Goal: Task Accomplishment & Management: Complete application form

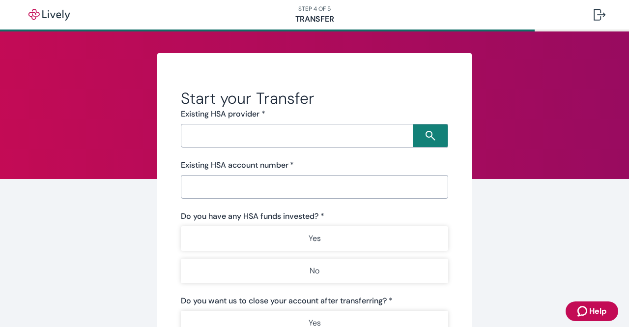
click at [304, 137] on input "Search input" at bounding box center [298, 136] width 229 height 14
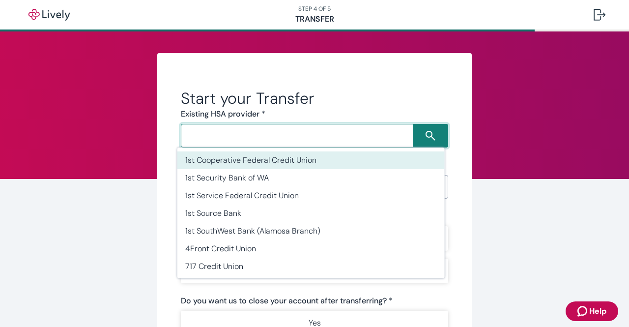
type input "C"
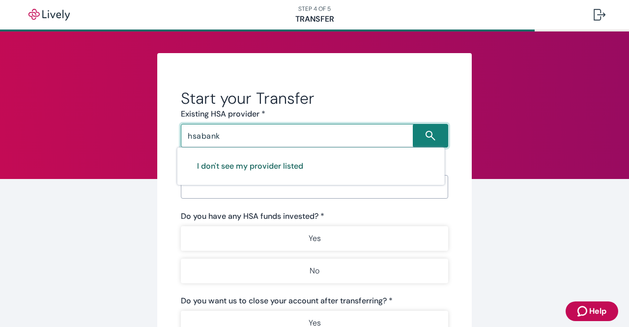
click at [298, 136] on input "hsabank" at bounding box center [298, 136] width 229 height 14
click at [428, 140] on icon "Search icon" at bounding box center [430, 136] width 10 height 10
click at [430, 132] on icon "Search icon" at bounding box center [430, 136] width 10 height 10
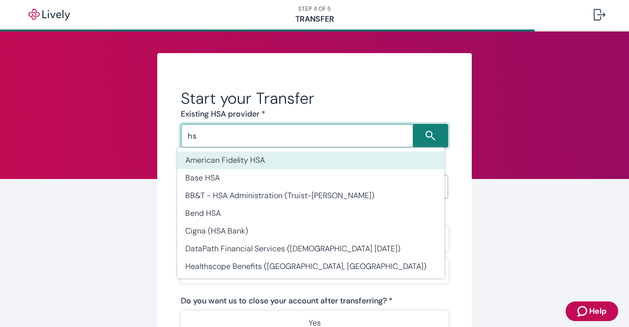
type input "h"
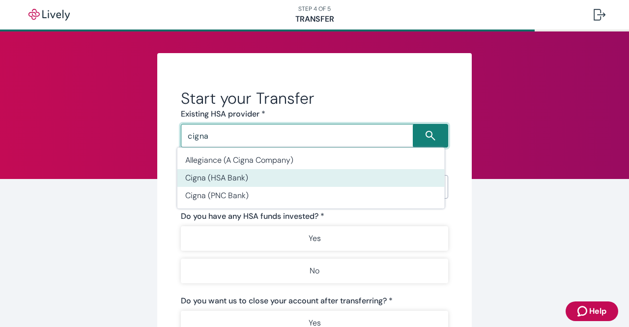
click at [204, 178] on li "Cigna (HSA Bank)" at bounding box center [310, 178] width 267 height 18
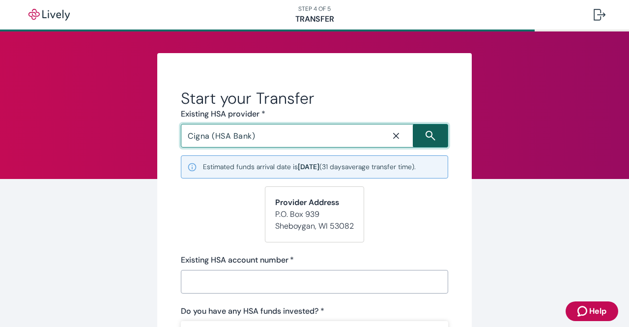
click at [431, 136] on icon "Search icon" at bounding box center [430, 136] width 10 height 10
type input "Cigna (HSA Bank)"
click at [268, 283] on input "Existing HSA account number   *" at bounding box center [311, 282] width 260 height 20
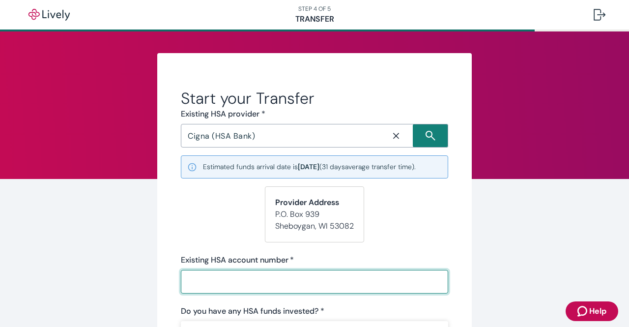
click at [209, 279] on input "Existing HSA account number   *" at bounding box center [311, 282] width 260 height 20
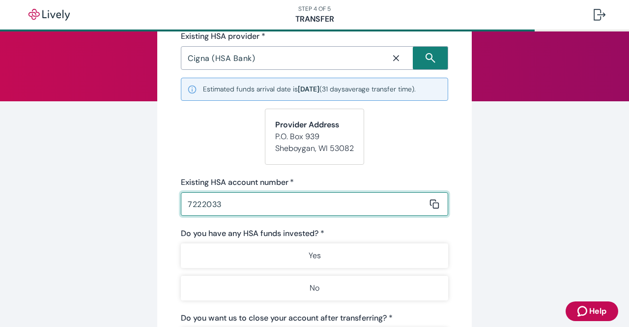
scroll to position [98, 0]
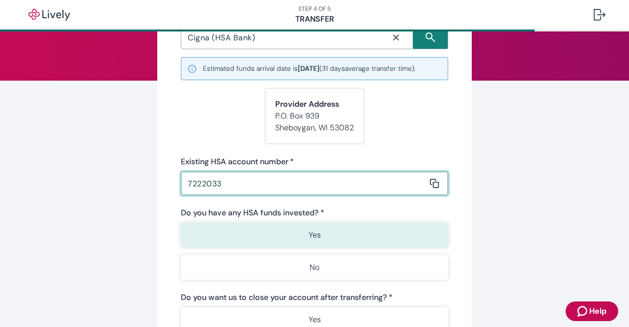
type input "7222033"
click at [262, 238] on button "Yes" at bounding box center [314, 235] width 267 height 25
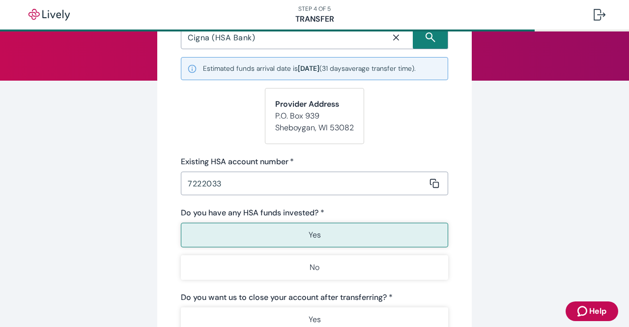
scroll to position [147, 0]
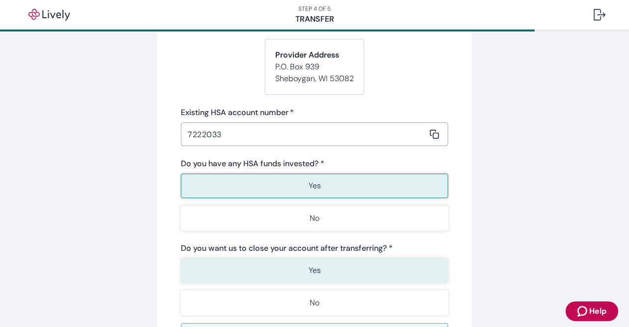
click at [345, 267] on button "Yes" at bounding box center [314, 270] width 267 height 25
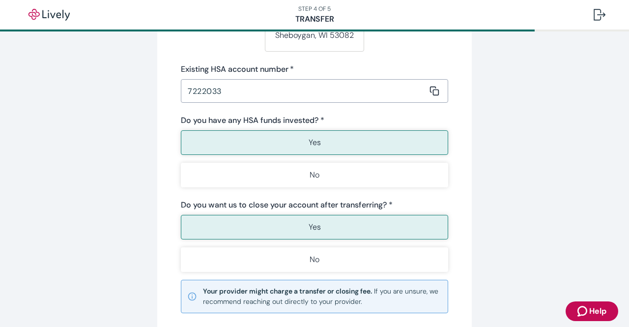
scroll to position [246, 0]
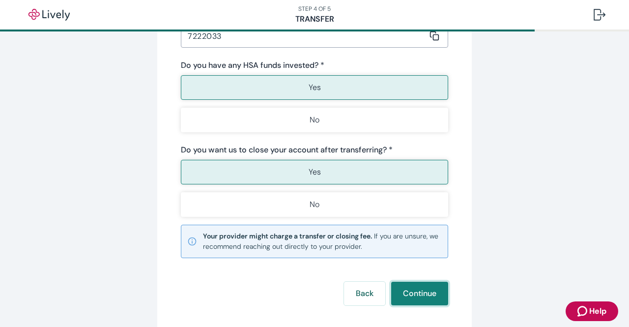
click at [424, 289] on button "Continue" at bounding box center [419, 294] width 57 height 24
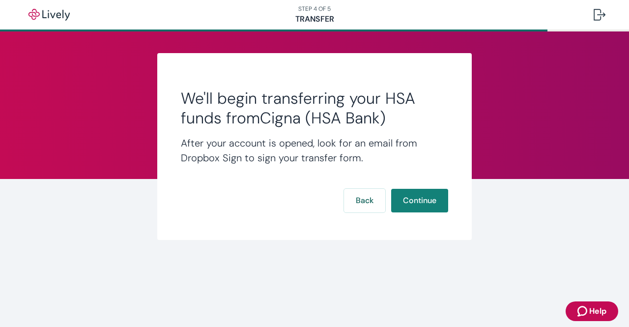
click at [596, 309] on span "Help" at bounding box center [597, 311] width 17 height 12
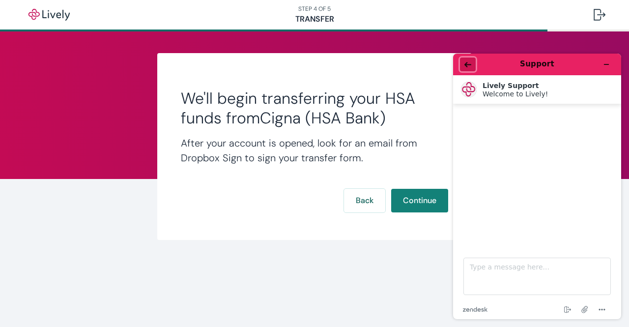
drag, startPoint x: 469, startPoint y: 65, endPoint x: 914, endPoint y: 112, distance: 448.0
click at [469, 65] on icon "Back" at bounding box center [467, 64] width 7 height 7
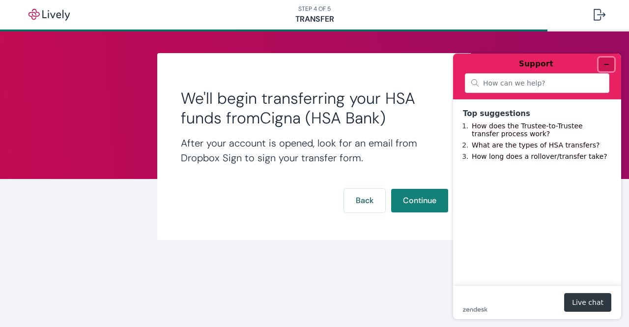
click at [606, 66] on icon "Minimize widget" at bounding box center [606, 64] width 7 height 7
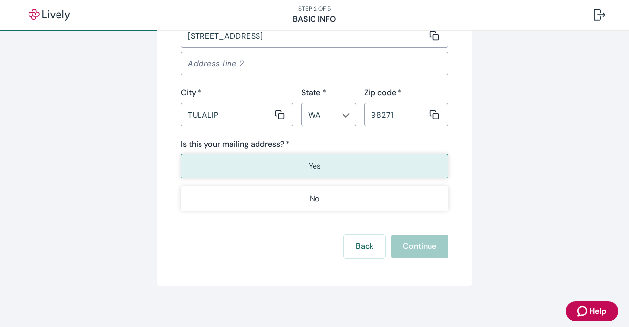
scroll to position [689, 0]
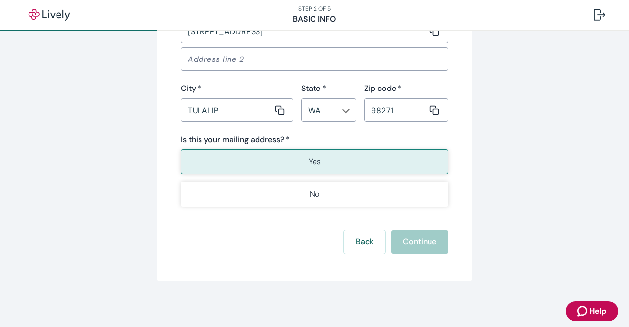
click at [340, 169] on button "Yes" at bounding box center [314, 161] width 267 height 25
click at [327, 163] on button "Yes" at bounding box center [314, 161] width 267 height 25
click at [309, 172] on button "Yes" at bounding box center [314, 161] width 267 height 25
click at [302, 151] on button "Yes" at bounding box center [314, 161] width 267 height 25
click at [419, 244] on div "Back Continue" at bounding box center [314, 242] width 267 height 24
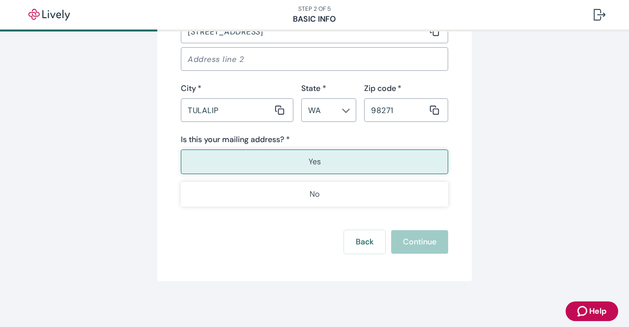
click at [309, 159] on p "Yes" at bounding box center [315, 162] width 12 height 12
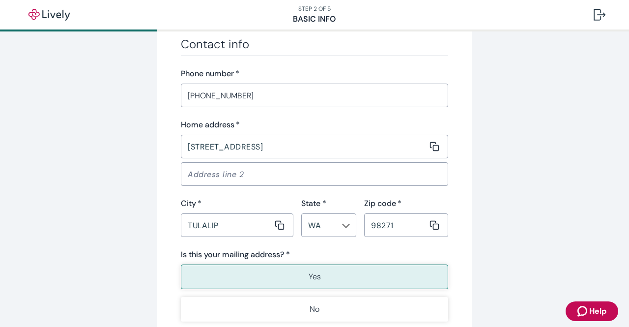
scroll to position [590, 0]
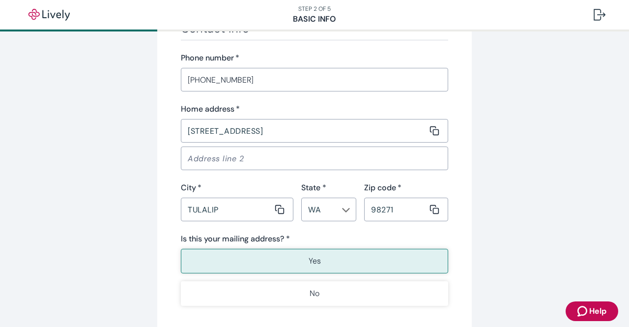
click at [299, 260] on button "Yes" at bounding box center [314, 261] width 267 height 25
click at [251, 209] on input "TULALIP" at bounding box center [227, 209] width 92 height 20
drag, startPoint x: 239, startPoint y: 209, endPoint x: 150, endPoint y: 220, distance: 89.1
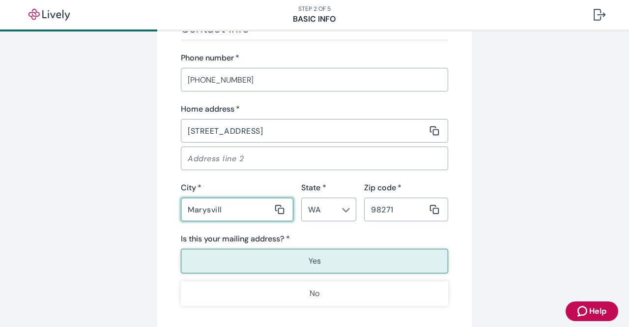
type input "Marysville"
type input "D"
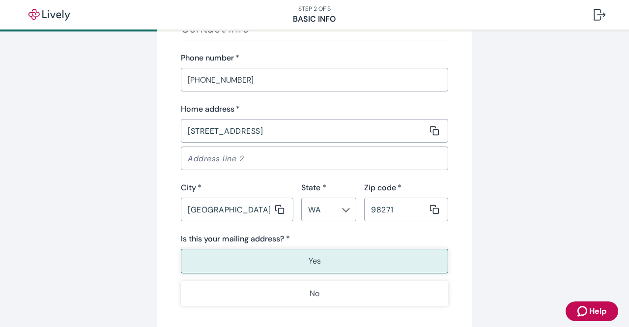
click at [355, 262] on button "Yes" at bounding box center [314, 261] width 267 height 25
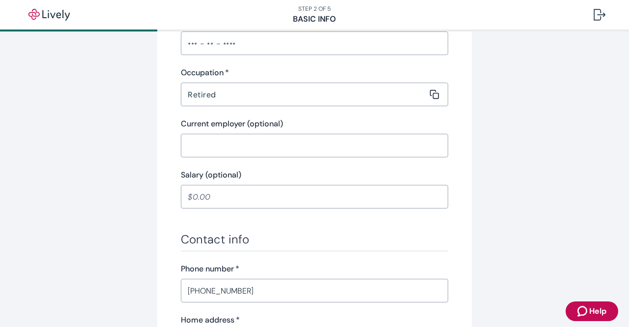
scroll to position [344, 0]
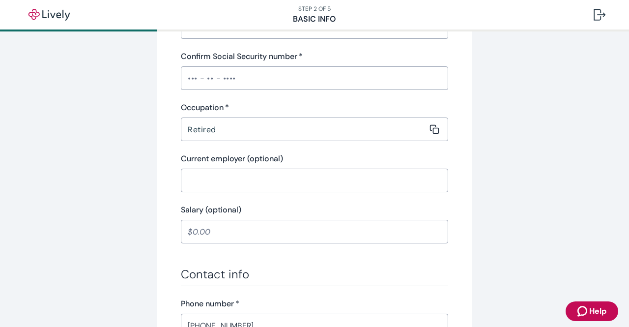
click at [285, 81] on input "Confirm Social Security number   *" at bounding box center [314, 78] width 267 height 20
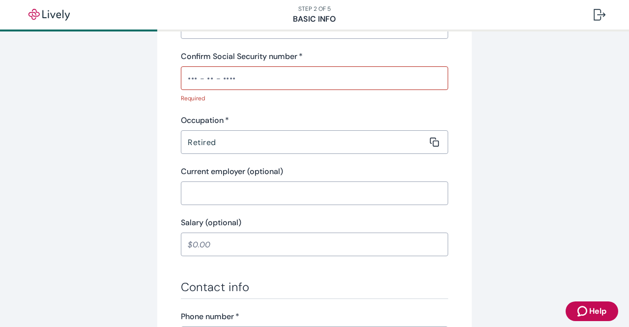
drag, startPoint x: 590, startPoint y: 138, endPoint x: 595, endPoint y: 138, distance: 5.4
click at [590, 138] on div "Tell us about yourself Personal info First name   * Monte ​ Middle name (option…" at bounding box center [314, 187] width 629 height 998
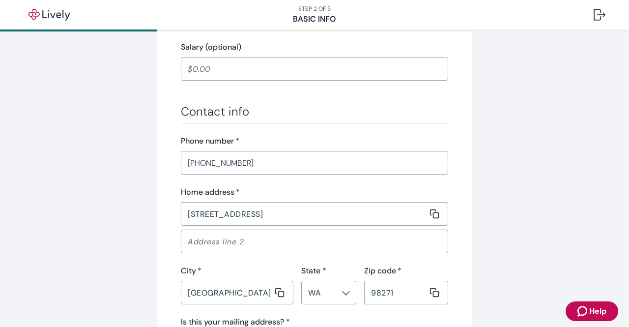
scroll to position [590, 0]
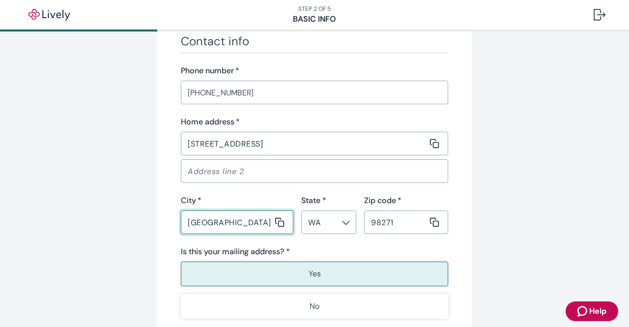
drag, startPoint x: 229, startPoint y: 221, endPoint x: 148, endPoint y: 227, distance: 81.8
type input "TULALIP"
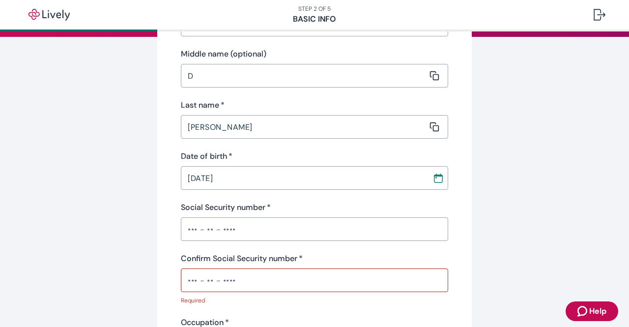
scroll to position [0, 0]
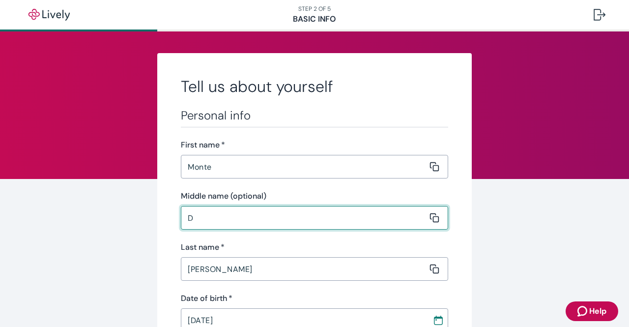
click at [249, 218] on input "D" at bounding box center [304, 218] width 247 height 20
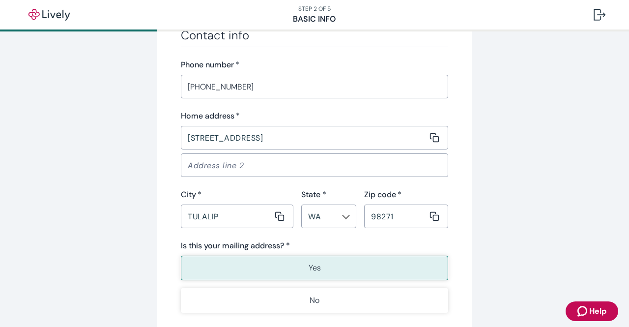
scroll to position [702, 0]
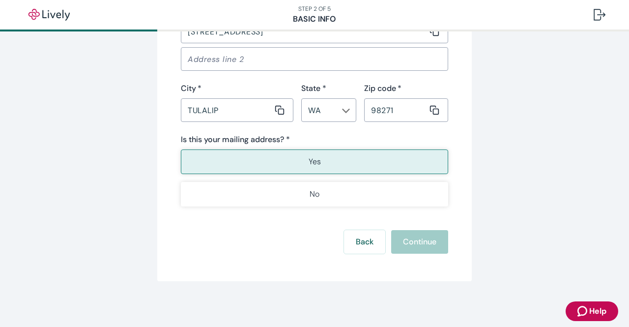
click at [312, 162] on p "Yes" at bounding box center [315, 162] width 12 height 12
click at [420, 248] on div "Back Continue" at bounding box center [314, 242] width 267 height 24
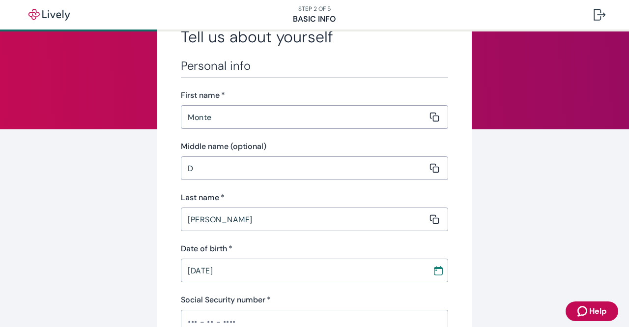
scroll to position [14, 0]
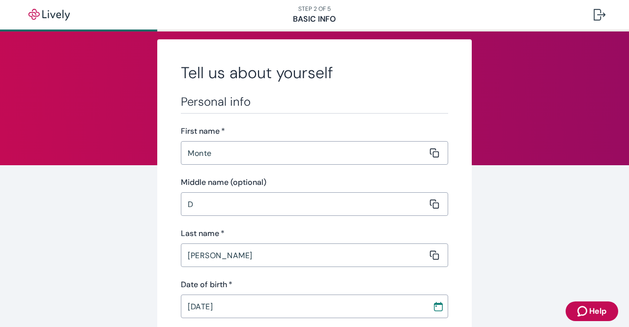
click at [255, 205] on input "D" at bounding box center [304, 204] width 247 height 20
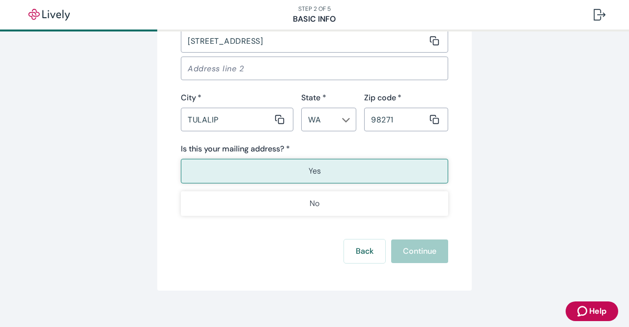
scroll to position [702, 0]
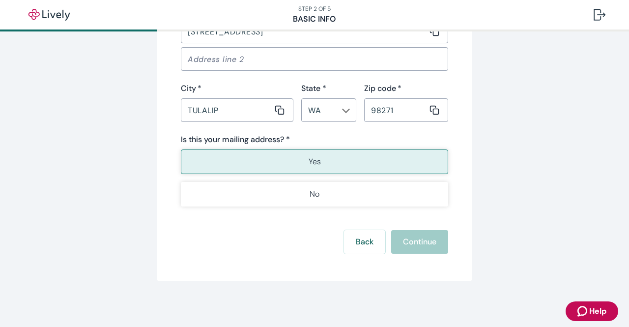
click at [277, 166] on button "Yes" at bounding box center [314, 161] width 267 height 25
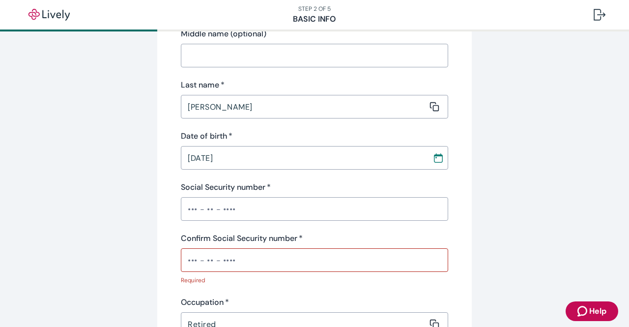
scroll to position [197, 0]
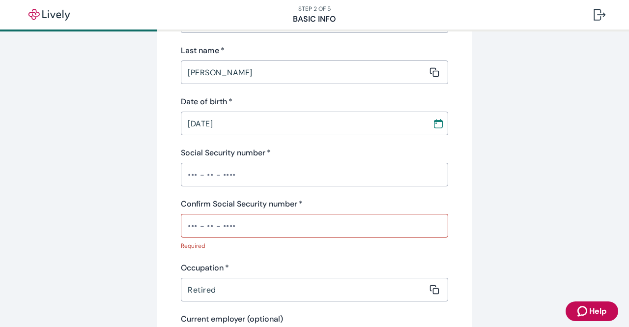
click at [254, 230] on input "Confirm Social Security number   *" at bounding box center [314, 226] width 267 height 20
click at [262, 179] on input "Social Security number   *" at bounding box center [314, 175] width 267 height 20
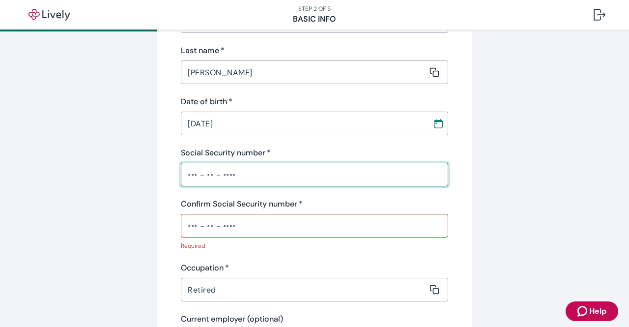
click at [255, 223] on div "Confirm Social Security number   * ​" at bounding box center [314, 217] width 267 height 39
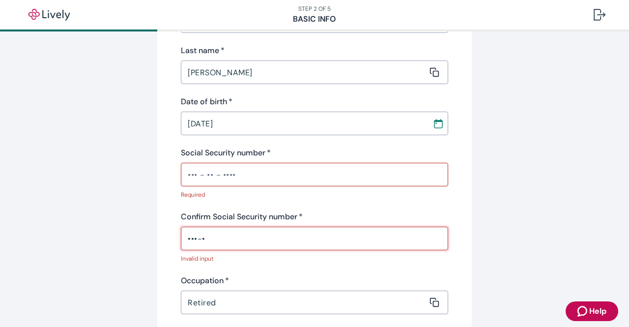
drag, startPoint x: 236, startPoint y: 241, endPoint x: 158, endPoint y: 236, distance: 78.3
click at [158, 236] on div "Tell us about yourself Personal info First name   * Monte ​ Middle name (option…" at bounding box center [314, 328] width 314 height 942
drag, startPoint x: 259, startPoint y: 235, endPoint x: 156, endPoint y: 251, distance: 104.9
click at [157, 251] on div "Tell us about yourself Personal info First name   * Monte ​ Middle name (option…" at bounding box center [314, 328] width 314 height 942
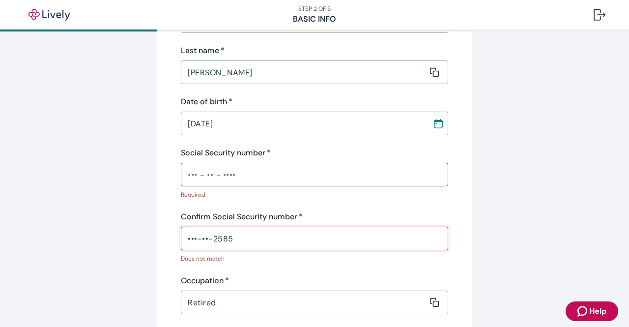
type input "•••-••-2585"
click at [277, 166] on input "Social Security number   *" at bounding box center [314, 175] width 267 height 20
drag, startPoint x: 249, startPoint y: 175, endPoint x: 159, endPoint y: 177, distance: 89.9
click at [160, 180] on div "Tell us about yourself Personal info First name   * Monte ​ Middle name (option…" at bounding box center [314, 328] width 314 height 942
click at [243, 174] on input "Social Security number   *" at bounding box center [314, 175] width 267 height 20
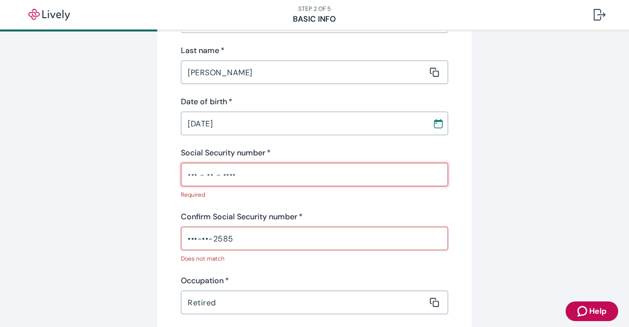
drag, startPoint x: 255, startPoint y: 173, endPoint x: 148, endPoint y: 178, distance: 107.2
click at [148, 178] on div "Tell us about yourself Personal info First name   * Monte ​ Middle name (option…" at bounding box center [315, 328] width 472 height 942
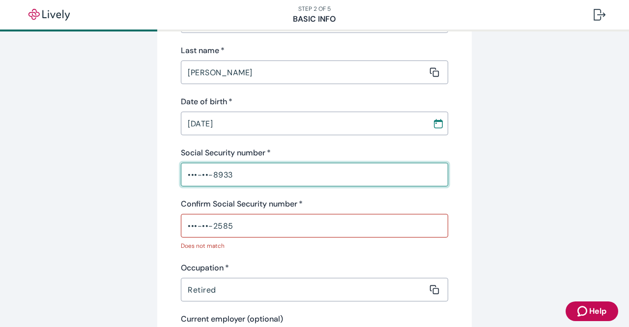
type input "•••-••-8933"
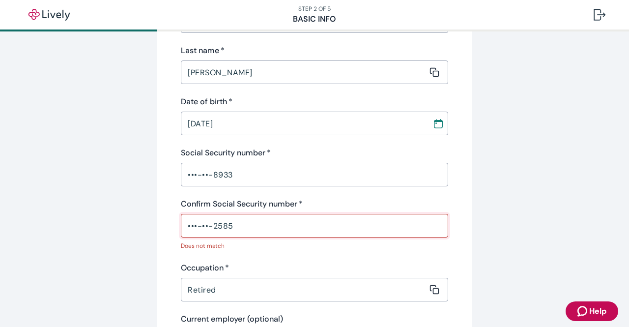
drag, startPoint x: 241, startPoint y: 227, endPoint x: 111, endPoint y: 242, distance: 131.1
click at [111, 242] on div "Tell us about yourself Personal info First name   * Monte ​ Middle name (option…" at bounding box center [315, 322] width 472 height 930
type input "•"
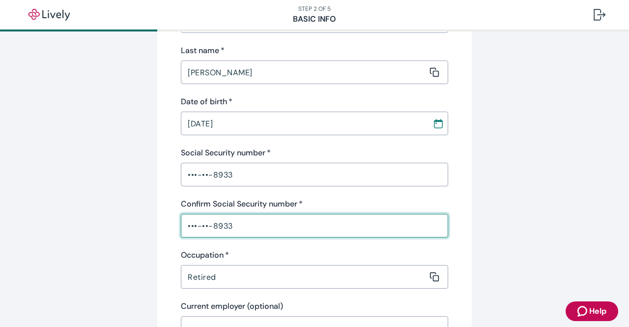
type input "•••-••-8933"
click at [537, 210] on div "Tell us about yourself Personal info First name   * Monte ​ Middle name (option…" at bounding box center [315, 315] width 472 height 917
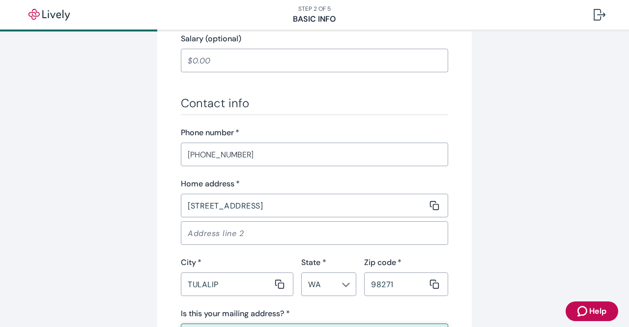
scroll to position [689, 0]
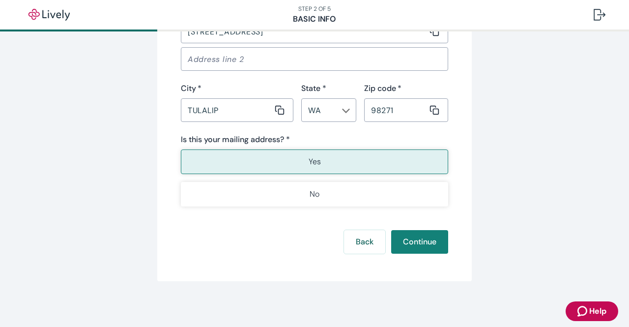
click at [367, 157] on button "Yes" at bounding box center [314, 161] width 267 height 25
click at [429, 242] on button "Continue" at bounding box center [419, 242] width 57 height 24
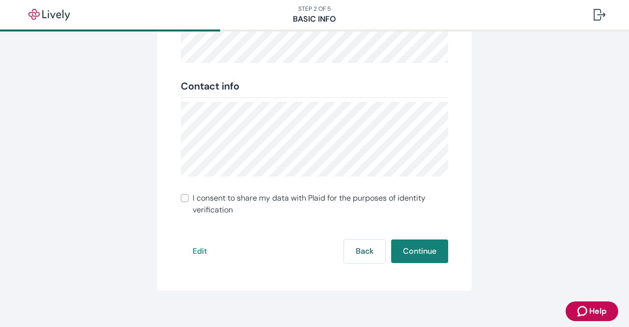
scroll to position [230, 0]
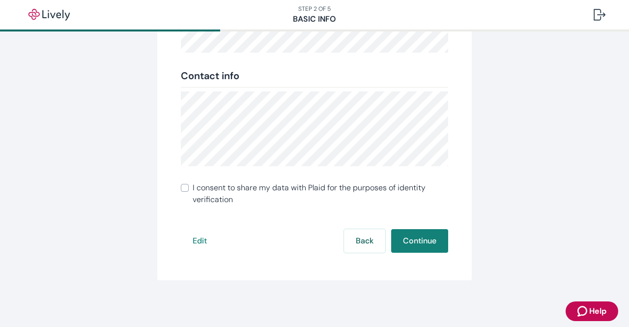
click at [182, 188] on input "I consent to share my data with Plaid for the purposes of identity verification" at bounding box center [185, 188] width 8 height 8
checkbox input "true"
click at [427, 241] on button "Continue" at bounding box center [419, 241] width 57 height 24
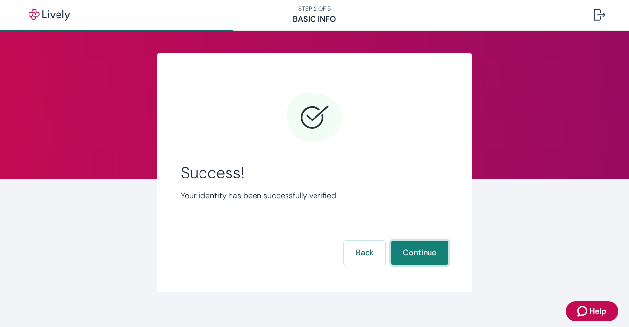
click at [419, 254] on button "Continue" at bounding box center [419, 253] width 57 height 24
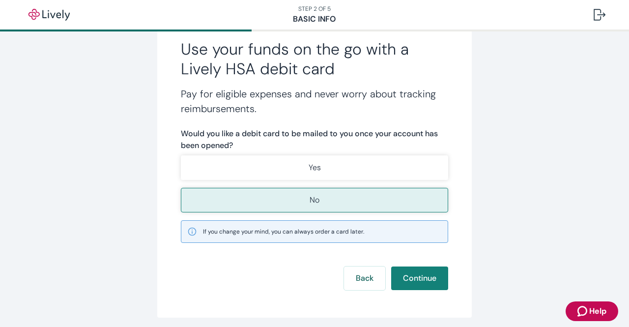
scroll to position [98, 0]
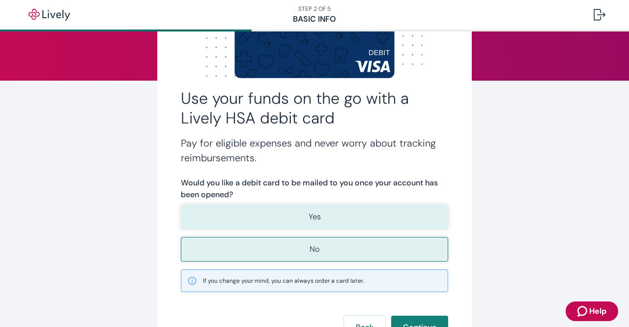
click at [338, 218] on button "Yes" at bounding box center [314, 216] width 267 height 25
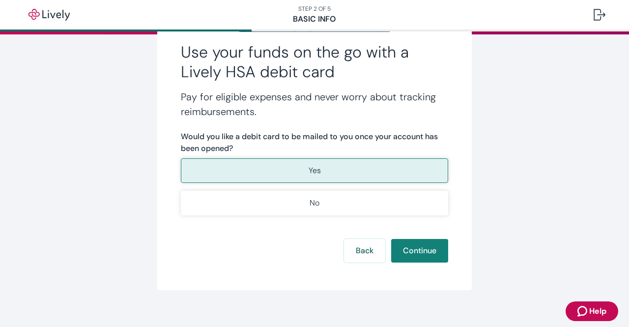
scroll to position [154, 0]
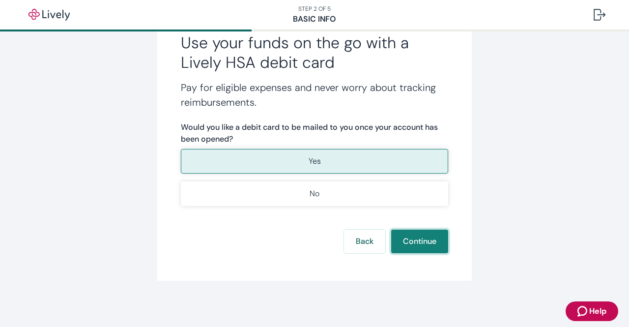
click at [416, 239] on button "Continue" at bounding box center [419, 241] width 57 height 24
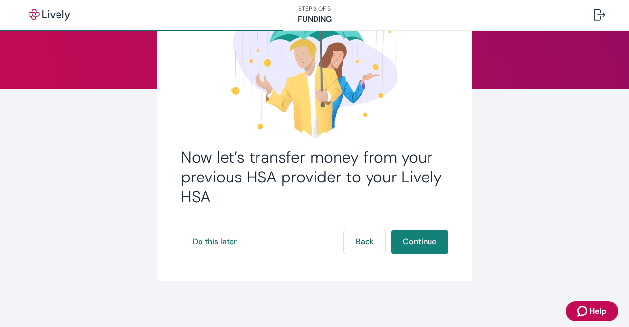
scroll to position [91, 0]
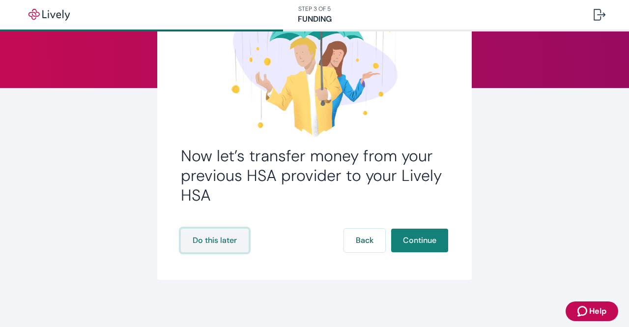
click at [210, 239] on button "Do this later" at bounding box center [215, 240] width 68 height 24
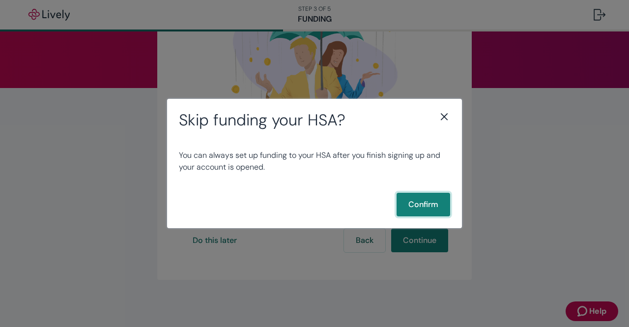
click at [428, 206] on button "Confirm" at bounding box center [424, 205] width 54 height 24
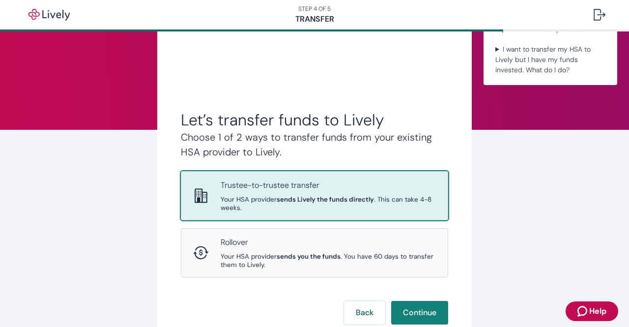
scroll to position [98, 0]
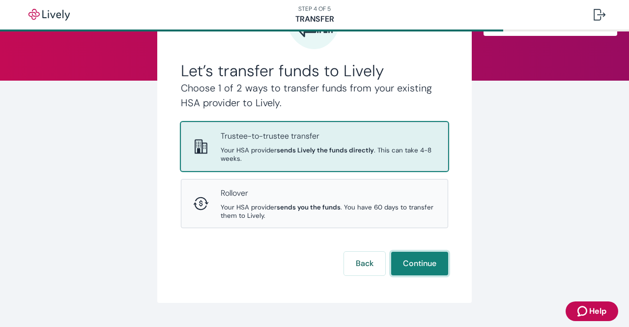
click at [412, 262] on button "Continue" at bounding box center [419, 264] width 57 height 24
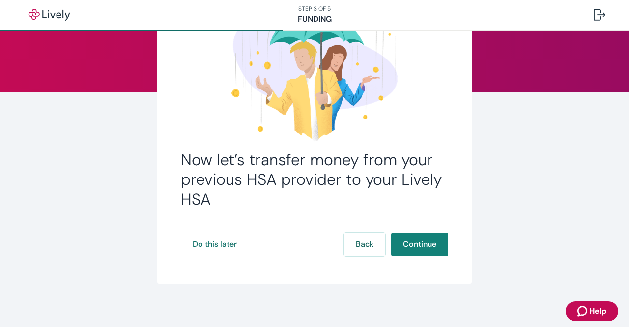
scroll to position [91, 0]
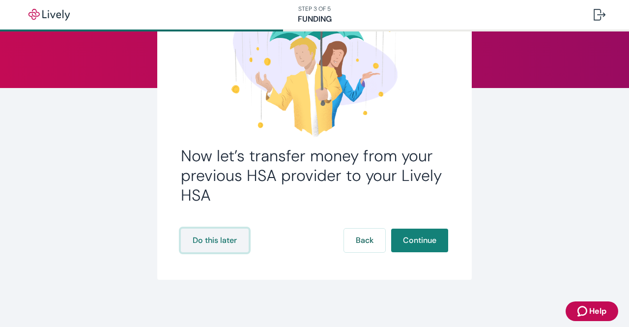
click at [215, 242] on button "Do this later" at bounding box center [215, 240] width 68 height 24
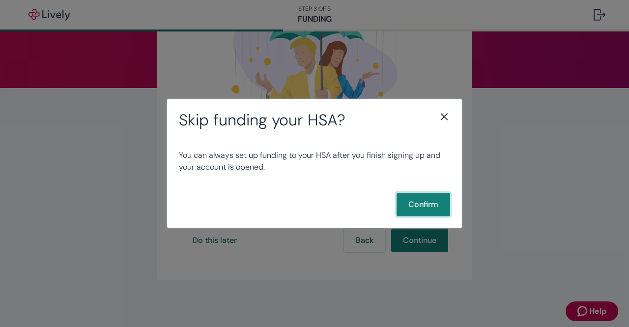
click at [435, 208] on button "Confirm" at bounding box center [424, 205] width 54 height 24
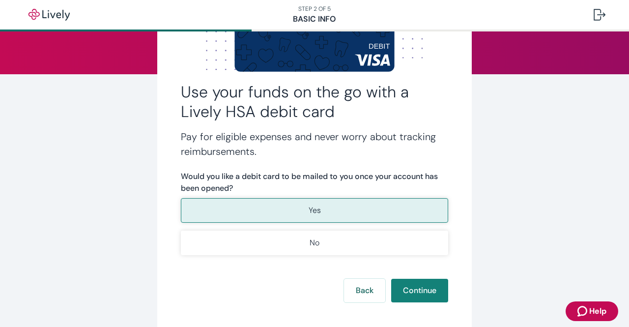
scroll to position [154, 0]
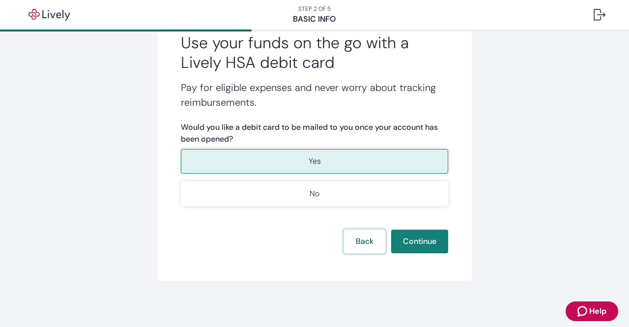
click at [355, 242] on button "Back" at bounding box center [364, 241] width 41 height 24
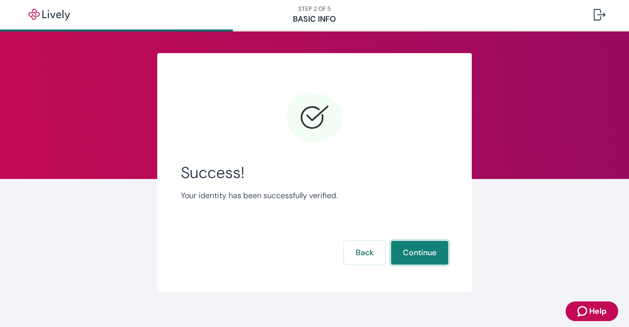
click at [442, 256] on button "Continue" at bounding box center [419, 253] width 57 height 24
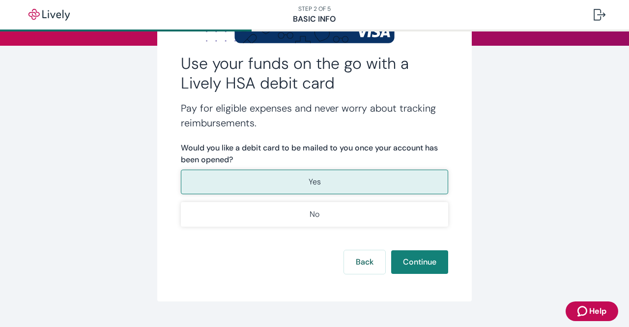
scroll to position [147, 0]
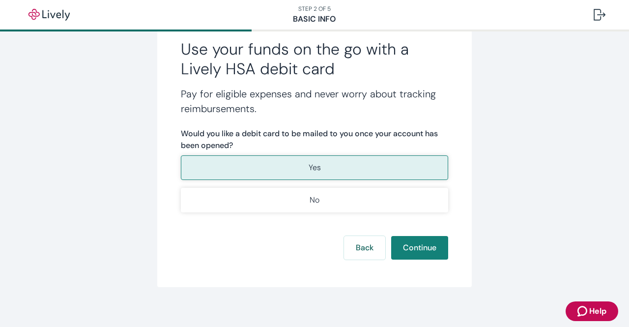
click at [351, 164] on button "Yes" at bounding box center [314, 167] width 267 height 25
click at [422, 248] on button "Continue" at bounding box center [419, 248] width 57 height 24
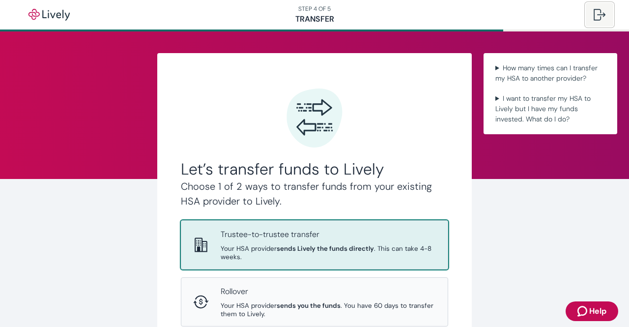
click at [601, 14] on div at bounding box center [600, 15] width 12 height 12
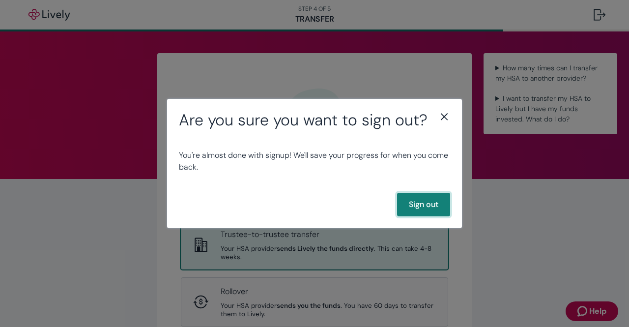
click at [424, 206] on button "Sign out" at bounding box center [423, 205] width 53 height 24
